Goal: Task Accomplishment & Management: Contribute content

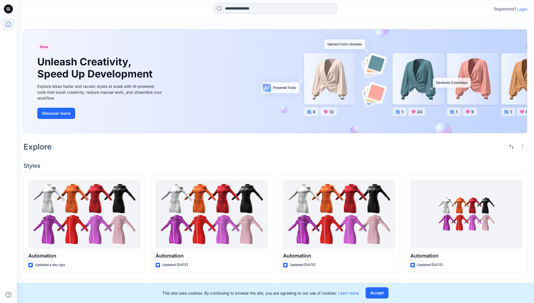
click at [521, 9] on p "Login" at bounding box center [522, 9] width 10 height 6
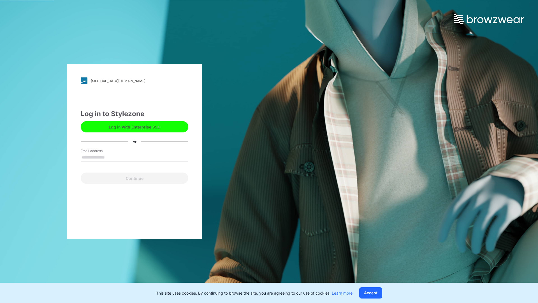
click at [111, 157] on input "Email Address" at bounding box center [135, 157] width 108 height 8
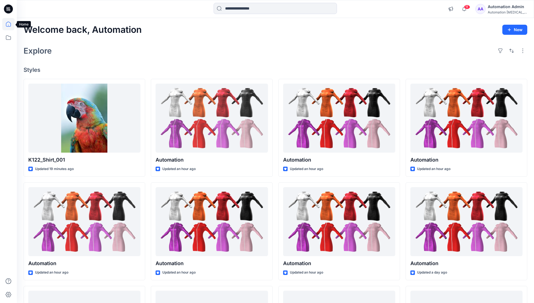
click at [11, 24] on icon at bounding box center [8, 24] width 5 height 5
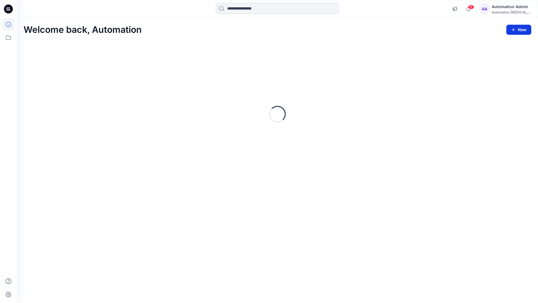
click at [522, 32] on button "New" at bounding box center [518, 30] width 25 height 10
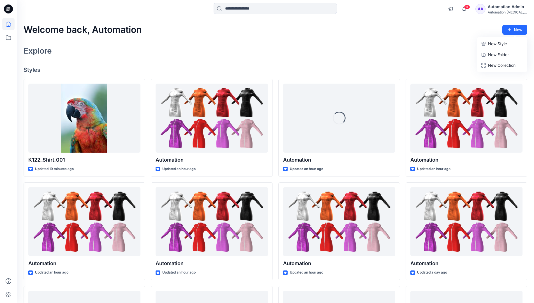
click at [492, 43] on p "New Style" at bounding box center [497, 43] width 19 height 7
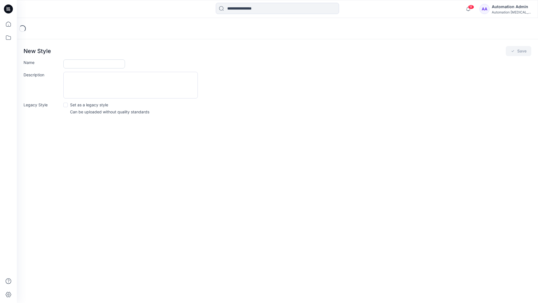
click at [84, 62] on input "Name" at bounding box center [94, 63] width 62 height 9
type input "**********"
click at [517, 52] on button "Save" at bounding box center [519, 51] width 26 height 10
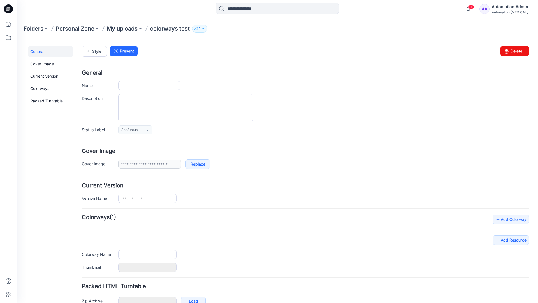
type input "**********"
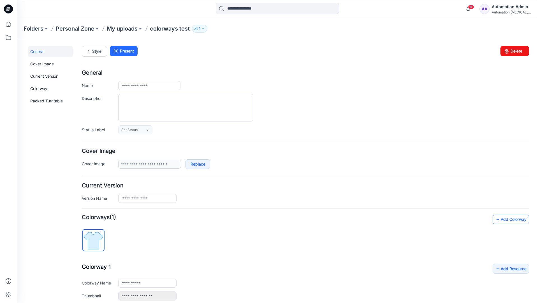
click at [503, 221] on link "Add Colorway" at bounding box center [511, 219] width 36 height 10
click at [502, 219] on link "Add Colorway" at bounding box center [511, 219] width 36 height 10
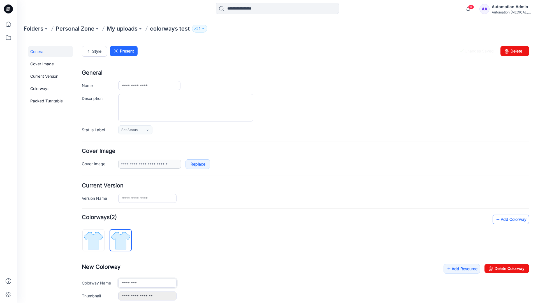
type input "**********"
click at [125, 240] on img at bounding box center [120, 240] width 21 height 21
click at [139, 284] on input "**********" at bounding box center [147, 282] width 58 height 9
click at [147, 282] on input "**********" at bounding box center [147, 282] width 58 height 9
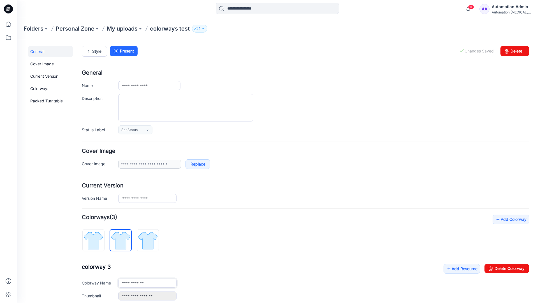
click at [147, 282] on input "**********" at bounding box center [147, 282] width 58 height 9
type input "*"
click at [99, 236] on img at bounding box center [93, 240] width 21 height 21
click at [459, 269] on link "Add Resource" at bounding box center [462, 269] width 36 height 10
type input "**********"
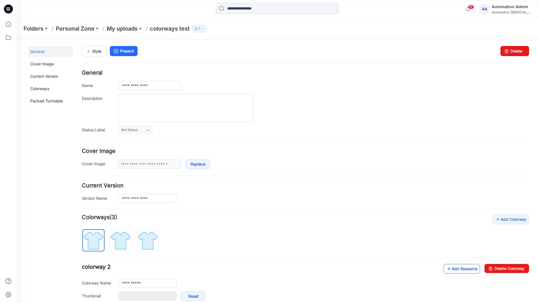
type input "**********"
click at [112, 296] on link at bounding box center [112, 295] width 4 height 4
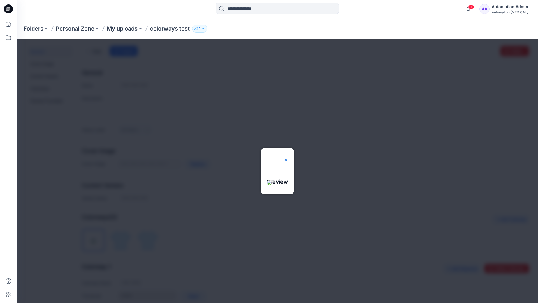
click at [288, 158] on img at bounding box center [286, 160] width 4 height 4
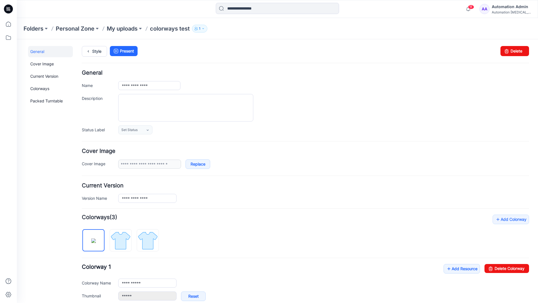
scroll to position [96, 0]
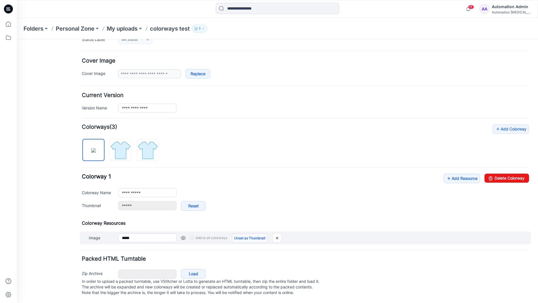
click at [248, 233] on link "Unset as Thumbnail" at bounding box center [250, 238] width 36 height 10
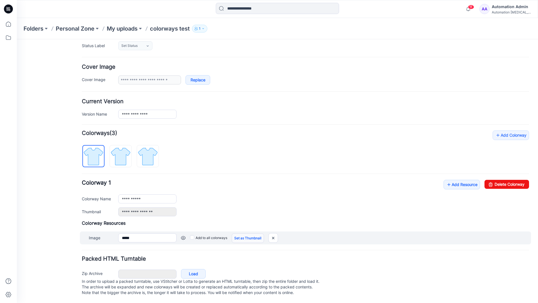
click at [239, 233] on link "Set as Thumbnail" at bounding box center [248, 238] width 32 height 10
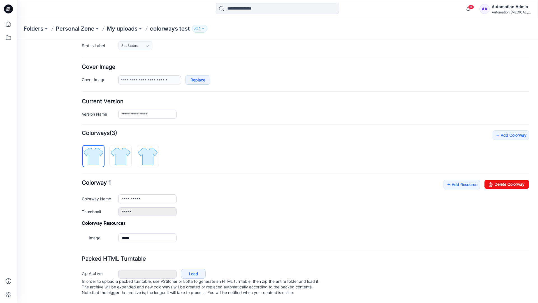
click at [17, 39] on link "Reset" at bounding box center [17, 39] width 0 height 0
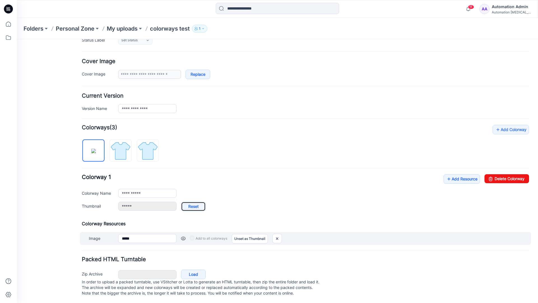
type input "**********"
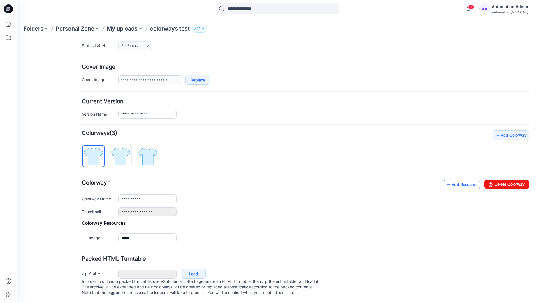
click at [458, 180] on link "Add Resource" at bounding box center [462, 185] width 36 height 10
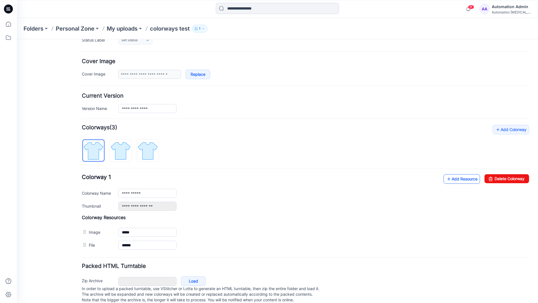
click at [461, 179] on link "Add Resource" at bounding box center [462, 179] width 36 height 10
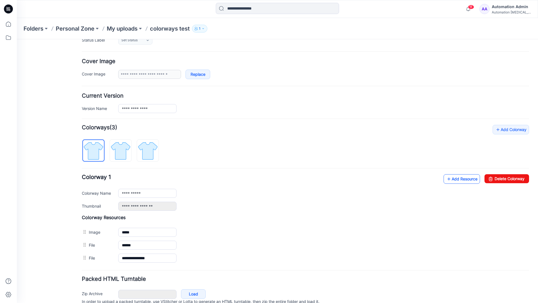
click at [453, 179] on link "Add Resource" at bounding box center [462, 179] width 36 height 10
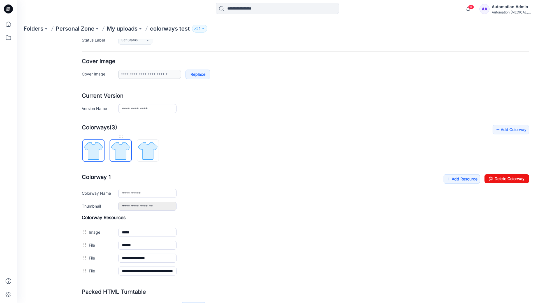
click at [126, 156] on img at bounding box center [120, 150] width 21 height 21
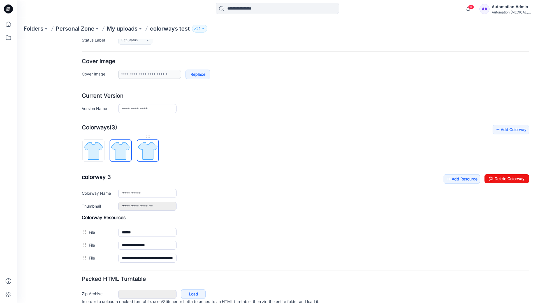
click at [154, 157] on img at bounding box center [147, 150] width 21 height 21
click at [126, 156] on img at bounding box center [120, 150] width 21 height 21
click at [101, 157] on img at bounding box center [93, 150] width 21 height 21
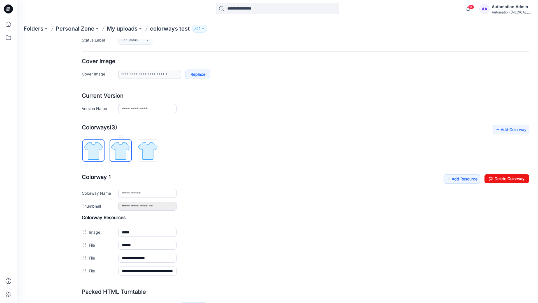
click at [118, 150] on img at bounding box center [120, 150] width 21 height 21
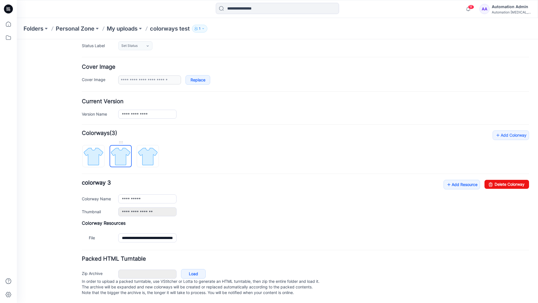
scroll to position [62, 0]
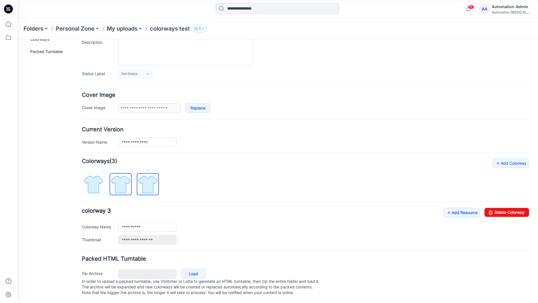
click at [148, 179] on img at bounding box center [147, 184] width 21 height 21
click at [119, 178] on img at bounding box center [120, 184] width 21 height 21
click at [145, 178] on img at bounding box center [147, 184] width 21 height 21
click at [121, 180] on img at bounding box center [120, 184] width 21 height 21
click at [97, 181] on img at bounding box center [93, 184] width 21 height 21
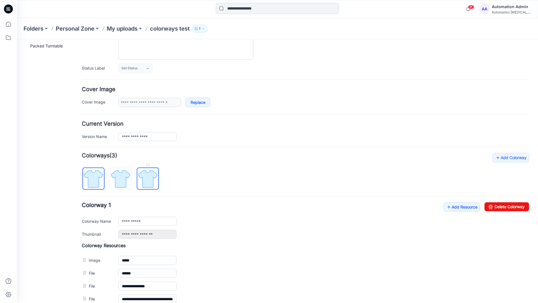
click at [147, 179] on img at bounding box center [147, 178] width 21 height 21
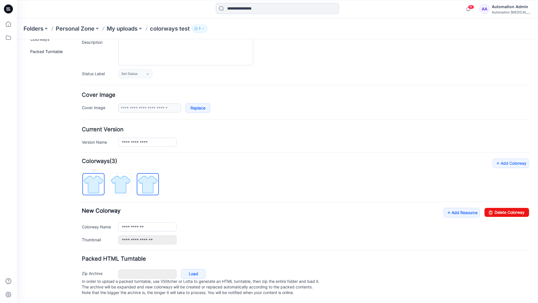
click at [99, 179] on img at bounding box center [93, 184] width 21 height 21
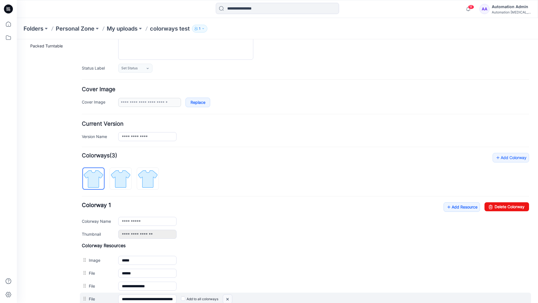
click at [17, 39] on img at bounding box center [17, 39] width 0 height 0
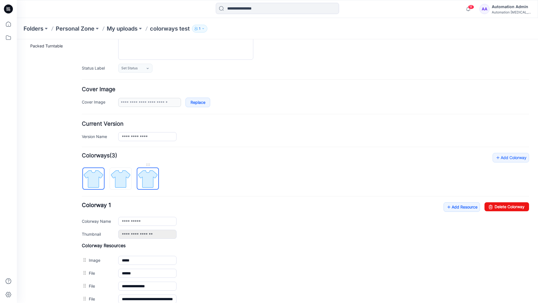
click at [147, 180] on img at bounding box center [147, 178] width 21 height 21
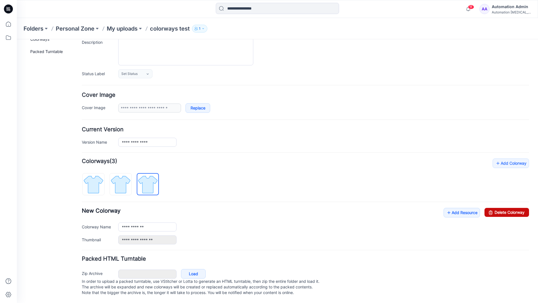
click at [495, 208] on link "Delete Colorway" at bounding box center [507, 212] width 45 height 9
click at [129, 176] on img at bounding box center [120, 184] width 21 height 21
click at [512, 208] on link "Delete Colorway" at bounding box center [507, 212] width 45 height 9
type input "**********"
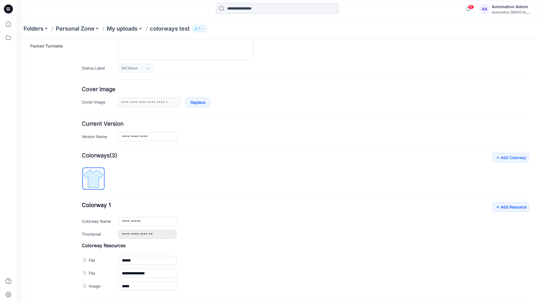
scroll to position [0, 0]
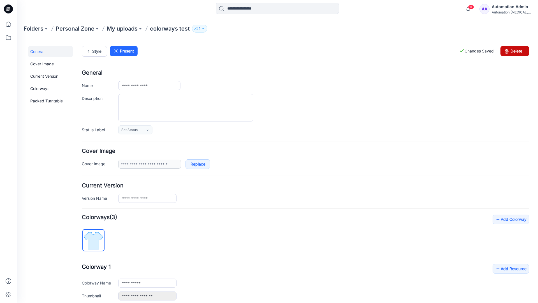
click at [515, 51] on link "Delete" at bounding box center [515, 51] width 29 height 10
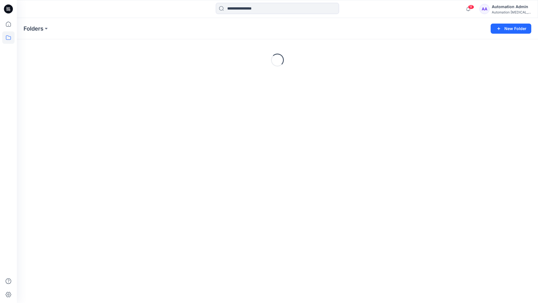
click at [513, 8] on div "Automation Admin" at bounding box center [511, 6] width 39 height 7
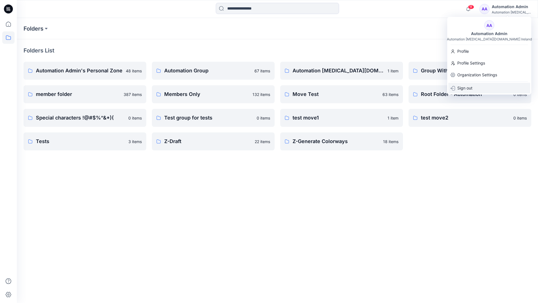
click at [472, 86] on p "Sign out" at bounding box center [464, 88] width 15 height 11
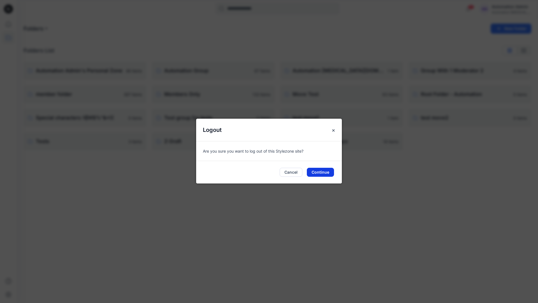
click at [321, 172] on button "Continue" at bounding box center [320, 172] width 27 height 9
